Goal: Information Seeking & Learning: Learn about a topic

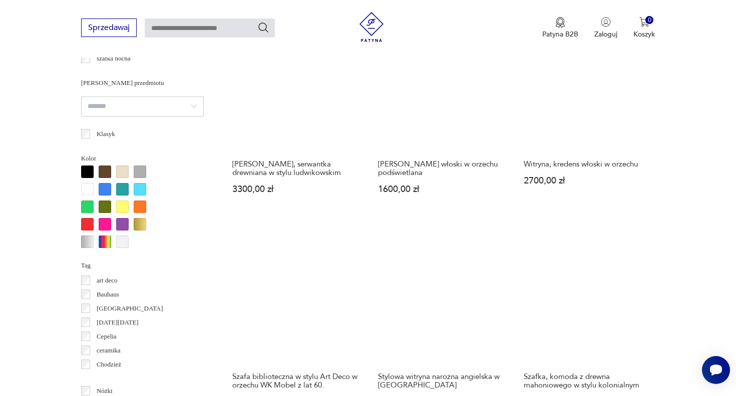
scroll to position [863, 0]
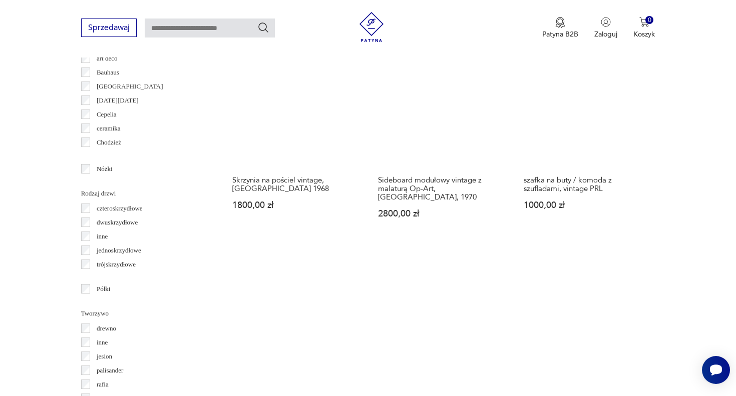
scroll to position [927, 0]
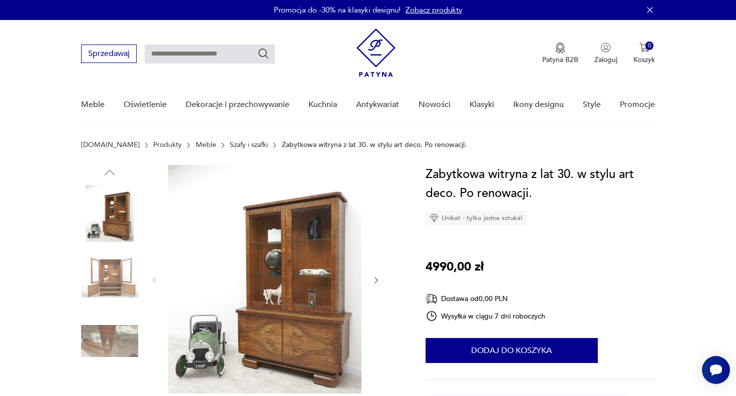
click at [309, 308] on img at bounding box center [264, 279] width 193 height 229
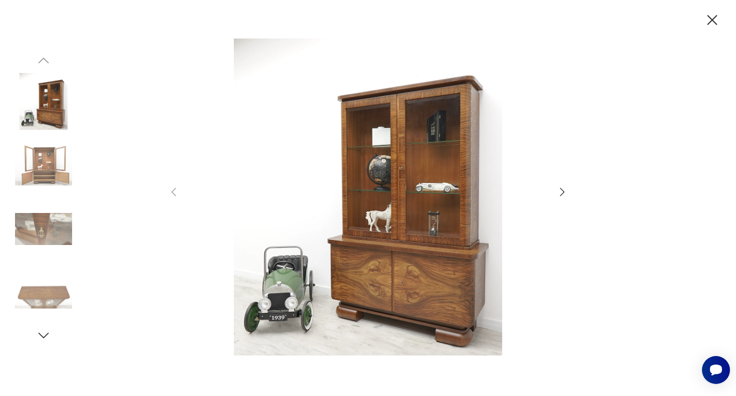
click at [45, 164] on img at bounding box center [43, 165] width 57 height 57
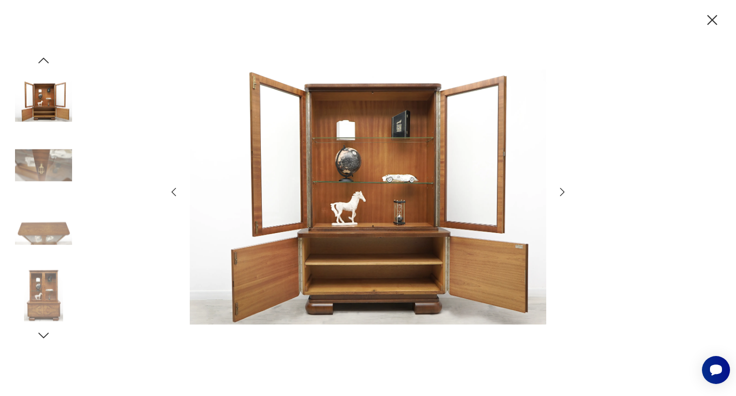
click at [45, 161] on img at bounding box center [43, 165] width 57 height 57
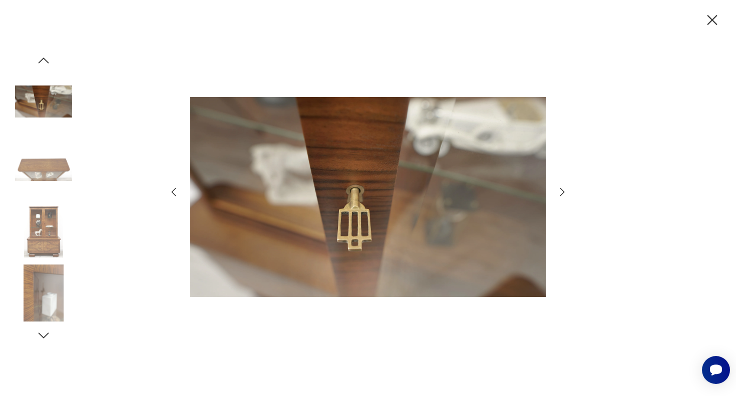
click at [47, 203] on img at bounding box center [43, 229] width 57 height 57
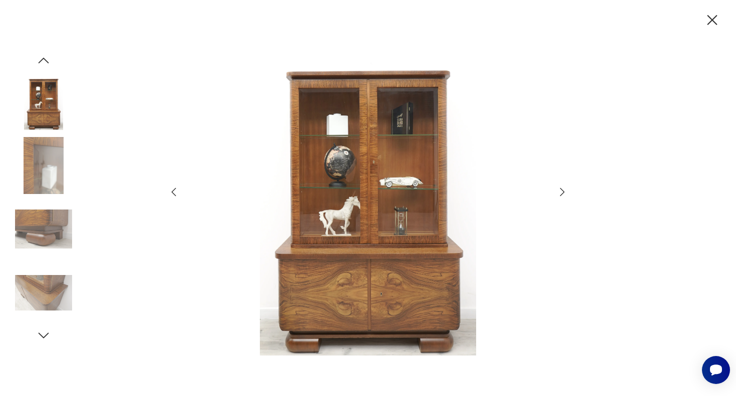
click at [49, 250] on img at bounding box center [43, 229] width 57 height 57
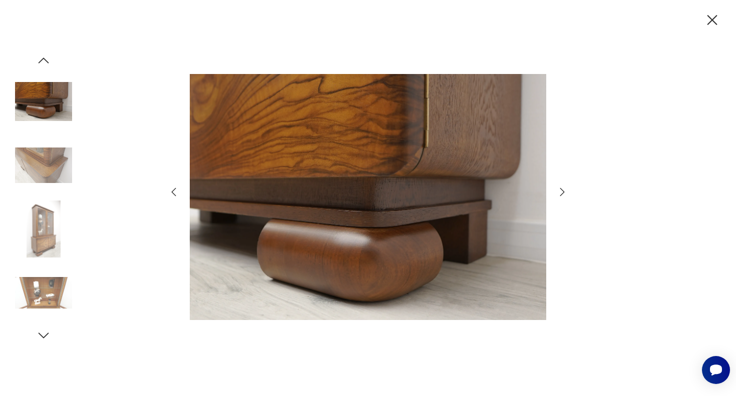
click at [48, 294] on img at bounding box center [43, 293] width 57 height 57
